Goal: Navigation & Orientation: Find specific page/section

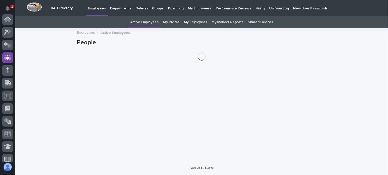
scroll to position [38, 0]
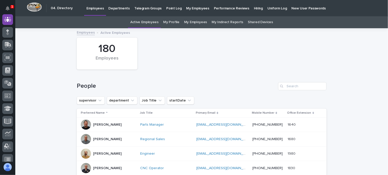
click at [254, 8] on p "Hiring" at bounding box center [258, 5] width 9 height 11
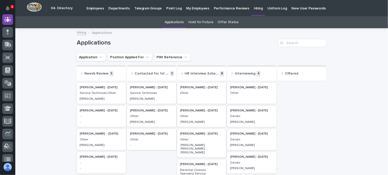
click at [296, 71] on div "Offered" at bounding box center [301, 72] width 49 height 15
click at [292, 75] on p "Offered" at bounding box center [291, 74] width 13 height 4
click at [181, 22] on link "Applications" at bounding box center [174, 22] width 19 height 12
click at [168, 8] on p "Point Log" at bounding box center [173, 5] width 15 height 11
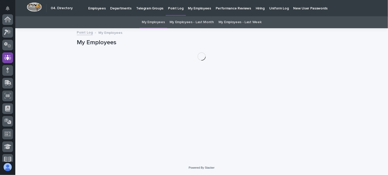
scroll to position [38, 0]
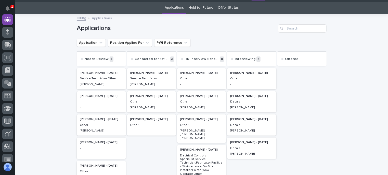
scroll to position [16, 0]
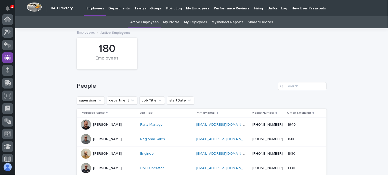
scroll to position [16, 0]
